Goal: Task Accomplishment & Management: Use online tool/utility

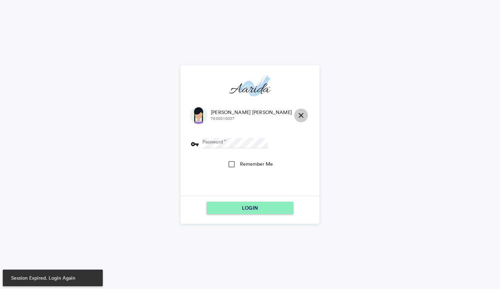
click at [297, 114] on md-icon "close" at bounding box center [301, 115] width 8 height 8
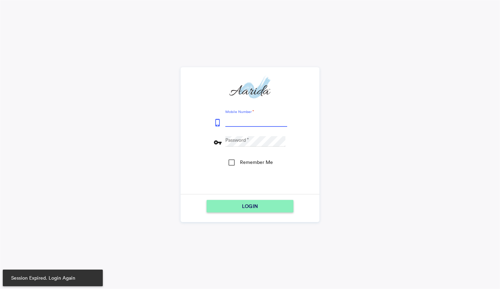
click at [258, 117] on input "Mobile Number" at bounding box center [256, 122] width 62 height 10
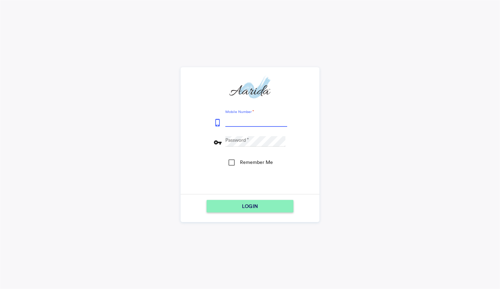
type input "9153796315"
click at [256, 210] on span "LOGIN" at bounding box center [250, 206] width 16 height 12
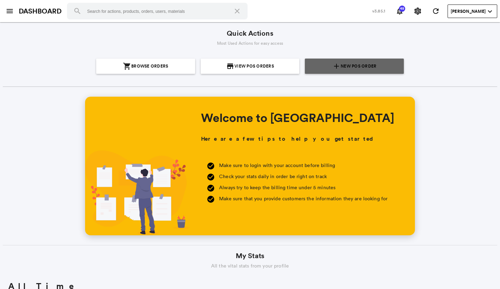
scroll to position [125, 239]
click at [335, 66] on md-icon "add" at bounding box center [336, 66] width 8 height 8
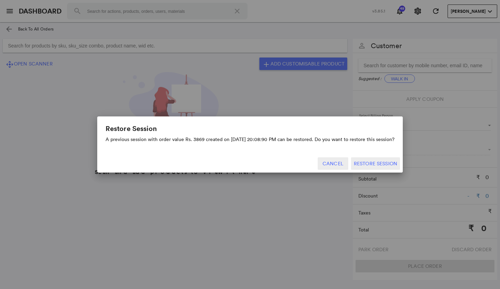
click at [341, 164] on button "Cancel" at bounding box center [332, 163] width 31 height 12
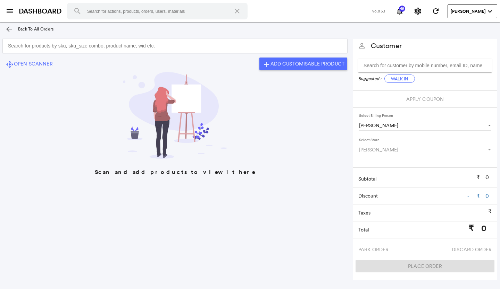
click at [223, 45] on input "Search for products by sku, sku_size combo, product name, wid etc." at bounding box center [175, 46] width 344 height 14
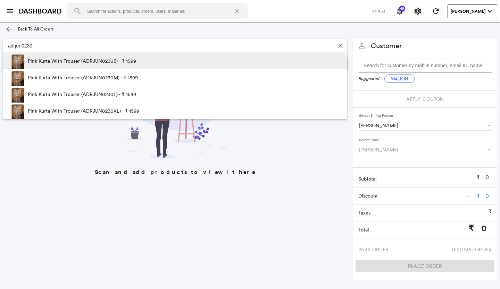
type input "adrjun0230"
click at [153, 63] on span at bounding box center [169, 63] width 67 height 21
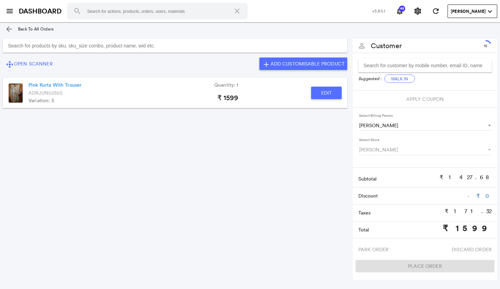
click at [327, 92] on button "Edit" at bounding box center [326, 93] width 31 height 12
type input "Pink Kurta With Trouser"
type input "1"
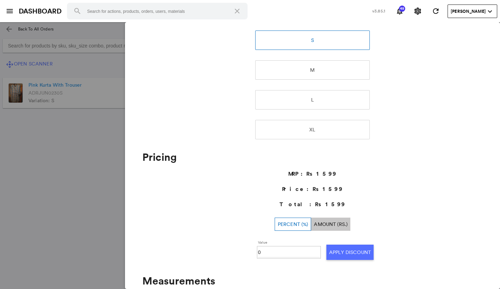
scroll to position [173, 0]
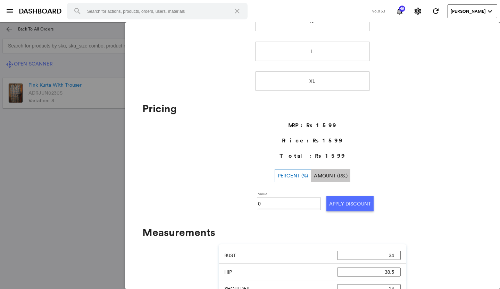
click at [269, 202] on input "0" at bounding box center [289, 204] width 62 height 10
type input "030"
click at [333, 208] on button "Apply Discount" at bounding box center [349, 203] width 47 height 15
drag, startPoint x: 75, startPoint y: 179, endPoint x: 67, endPoint y: 169, distance: 12.7
click at [74, 179] on md-backdrop at bounding box center [250, 155] width 500 height 267
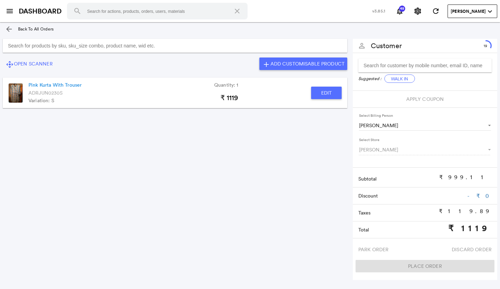
click at [78, 45] on input "Search for products by sku, sku_size combo, product name, wid etc." at bounding box center [175, 46] width 344 height 14
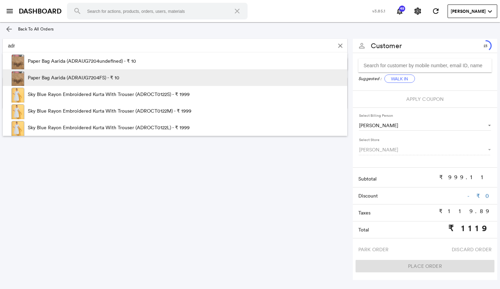
type input "adr"
click at [51, 75] on p "Paper Bag Aarida (ADRAUG7204FS) - ₹ 10" at bounding box center [74, 77] width 92 height 17
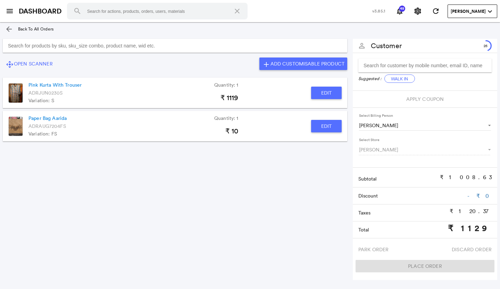
click at [313, 127] on button "Edit" at bounding box center [326, 126] width 31 height 12
type input "Paper Bag Aarida"
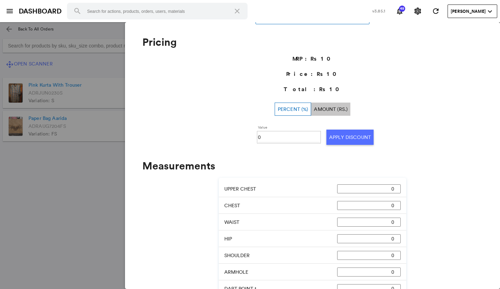
click at [286, 135] on input "0" at bounding box center [289, 137] width 62 height 10
type input "0100"
click at [337, 139] on button "Apply Discount" at bounding box center [349, 137] width 47 height 15
click at [38, 191] on md-backdrop at bounding box center [250, 155] width 500 height 267
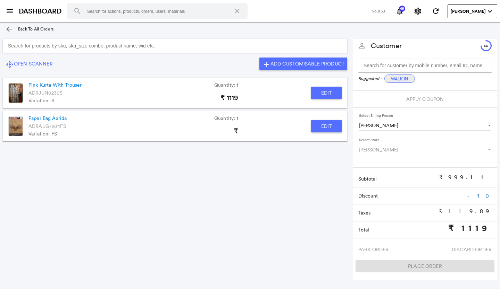
click at [393, 81] on button "Walk In" at bounding box center [399, 79] width 31 height 8
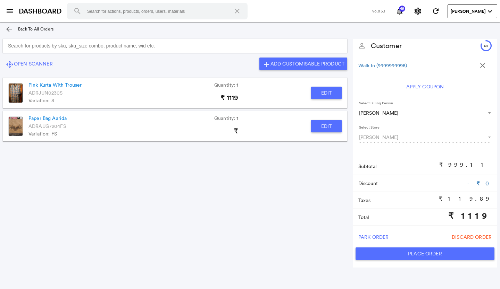
click at [390, 251] on button "Place Order" at bounding box center [424, 254] width 139 height 12
type input "1119"
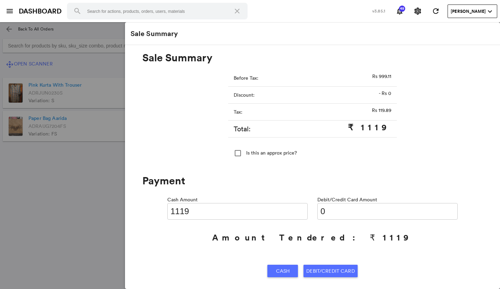
click at [343, 212] on input "0" at bounding box center [387, 211] width 140 height 17
type input "0111"
type input "1008"
type input "01119"
type input "0"
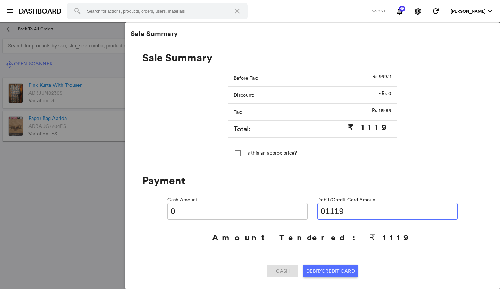
type input "01119"
click at [328, 270] on span "Debit/Credit Card" at bounding box center [330, 271] width 48 height 12
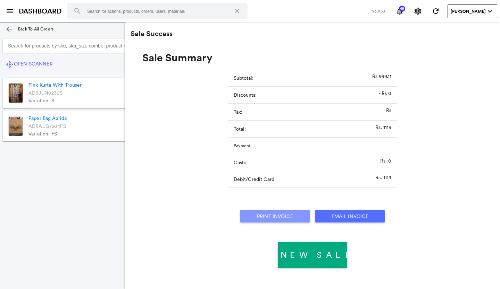
click at [284, 216] on button "Print Invoice" at bounding box center [274, 216] width 69 height 12
click at [12, 12] on md-icon "menu" at bounding box center [10, 11] width 8 height 8
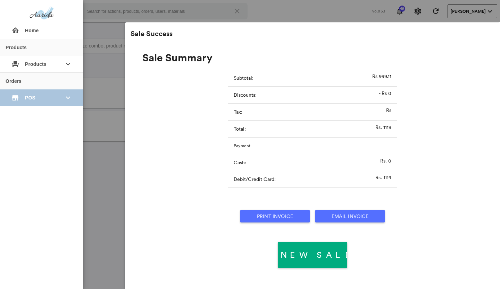
click at [31, 97] on span "POS" at bounding box center [41, 98] width 33 height 12
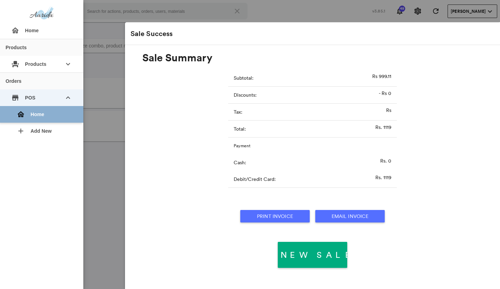
click at [47, 121] on div "home Home" at bounding box center [44, 114] width 67 height 17
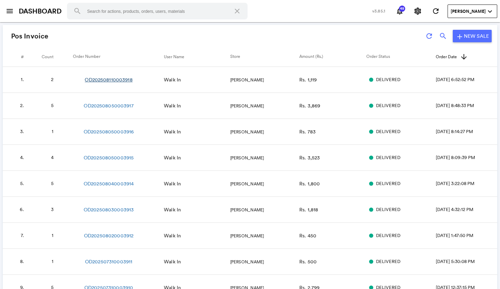
click at [117, 79] on link "OD202508110003918" at bounding box center [109, 79] width 48 height 7
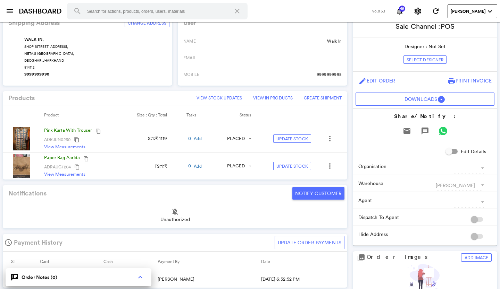
scroll to position [173, 0]
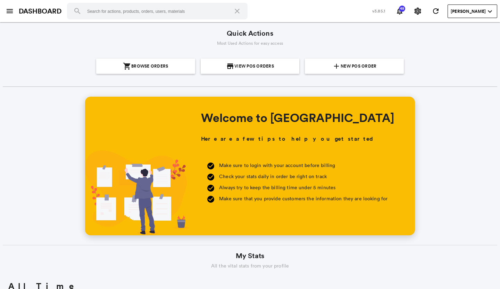
scroll to position [125, 239]
